Goal: Task Accomplishment & Management: Manage account settings

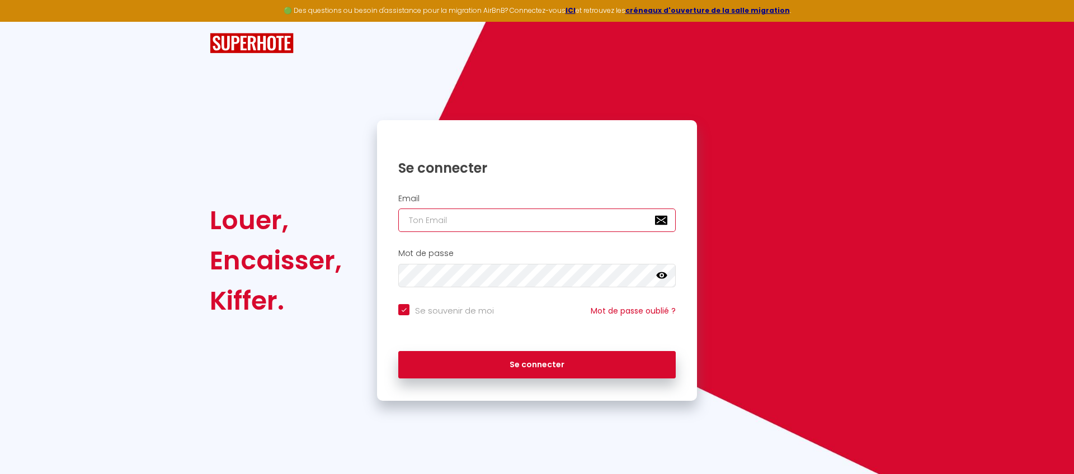
click at [535, 218] on input "email" at bounding box center [536, 220] width 277 height 23
click at [458, 219] on input "email" at bounding box center [536, 220] width 277 height 23
paste input "[EMAIL_ADDRESS][DOMAIN_NAME]"
type input "[EMAIL_ADDRESS][DOMAIN_NAME]"
checkbox input "true"
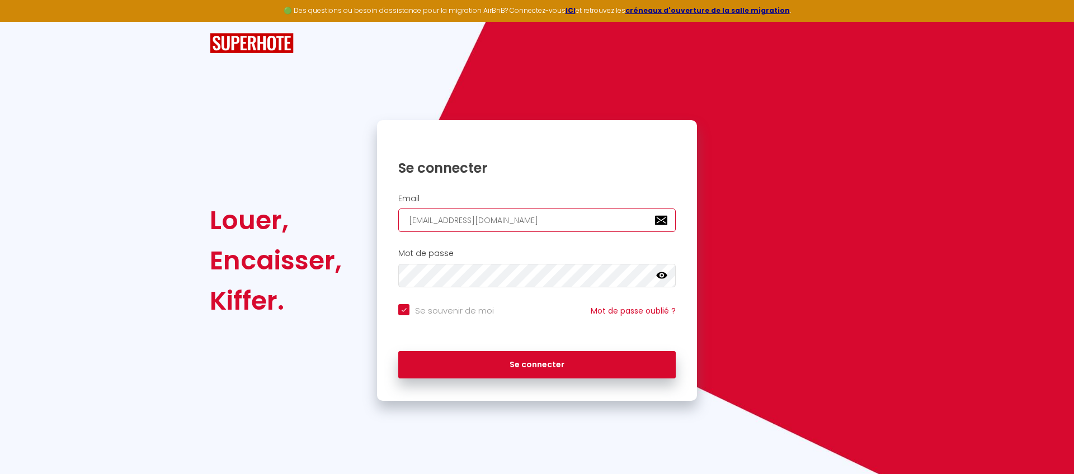
type input "[EMAIL_ADDRESS][DOMAIN_NAME]"
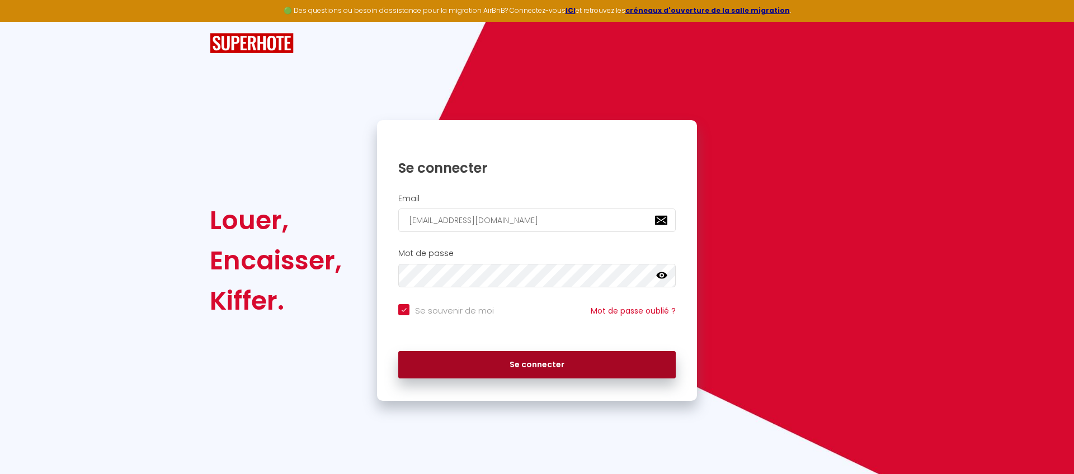
click at [454, 362] on button "Se connecter" at bounding box center [536, 365] width 277 height 28
checkbox input "true"
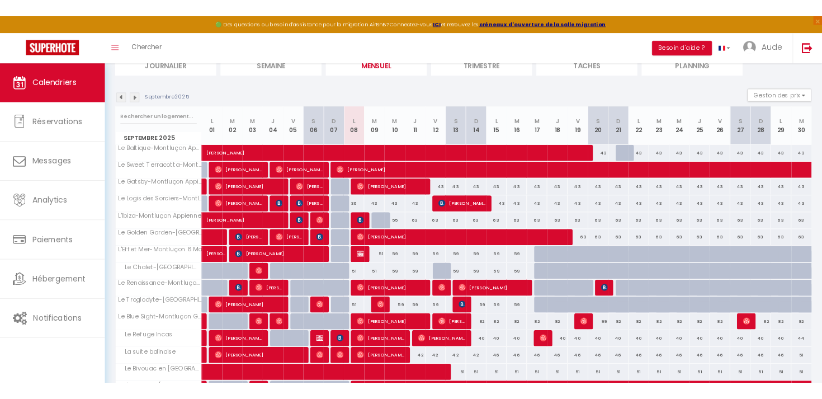
scroll to position [89, 0]
